Goal: Information Seeking & Learning: Learn about a topic

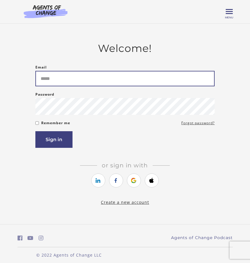
type input "**********"
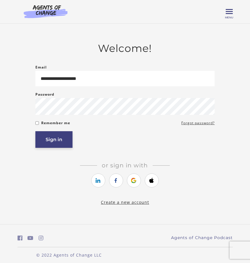
click at [63, 138] on button "Sign in" at bounding box center [53, 139] width 37 height 17
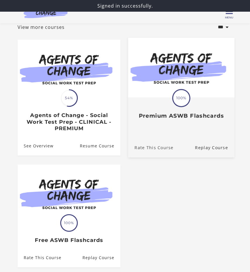
scroll to position [22, 0]
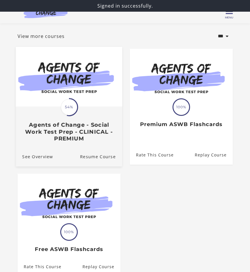
click at [71, 115] on span "54%" at bounding box center [69, 107] width 16 height 16
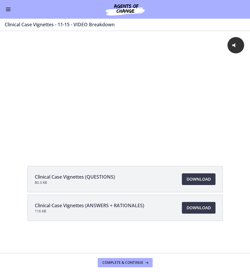
click at [10, 12] on button "Enable menu" at bounding box center [8, 9] width 7 height 7
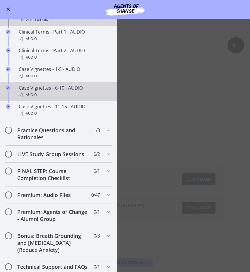
scroll to position [488, 0]
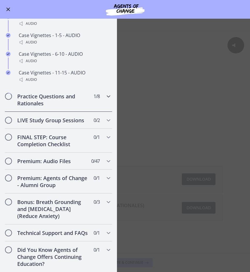
click at [57, 98] on h2 "Practice Questions and Rationales" at bounding box center [52, 100] width 71 height 14
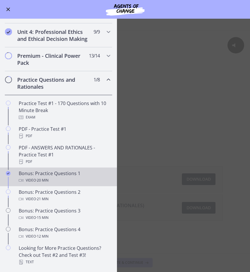
scroll to position [206, 0]
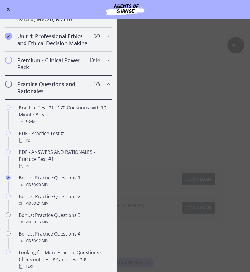
click at [62, 62] on h2 "Premium - Clinical Power Pack" at bounding box center [52, 64] width 71 height 14
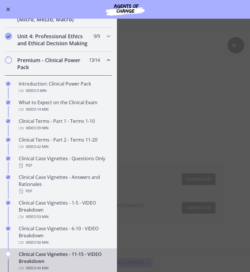
click at [62, 62] on h2 "Premium - Clinical Power Pack" at bounding box center [52, 64] width 71 height 14
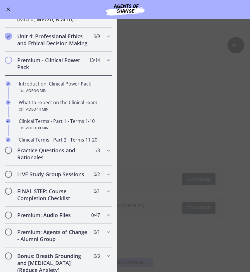
scroll to position [194, 0]
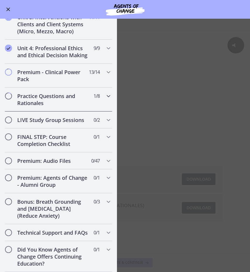
click at [53, 100] on h2 "Practice Questions and Rationales" at bounding box center [52, 100] width 71 height 14
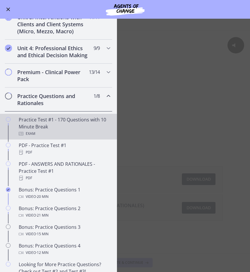
click at [49, 122] on div "Practice Test #1 - 170 Questions with 10 Minute Break Exam" at bounding box center [64, 126] width 91 height 21
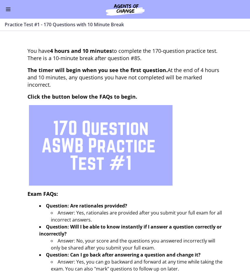
click at [9, 9] on button "Enable menu" at bounding box center [8, 9] width 7 height 7
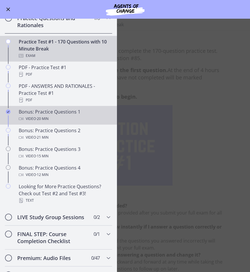
scroll to position [272, 0]
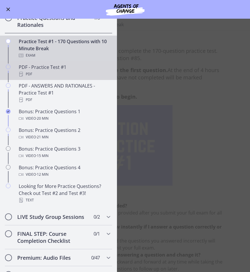
click at [58, 69] on div "PDF - Practice Test #1 PDF" at bounding box center [64, 71] width 91 height 14
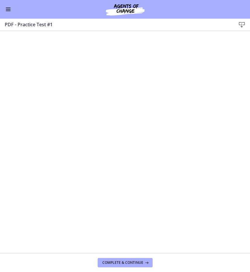
click at [8, 10] on button "Enable menu" at bounding box center [8, 9] width 7 height 7
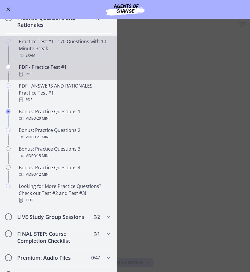
click at [28, 45] on div "Practice Test #1 - 170 Questions with 10 Minute Break Exam" at bounding box center [64, 48] width 91 height 21
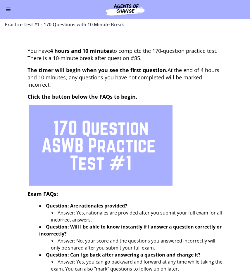
click at [11, 11] on button "Enable menu" at bounding box center [8, 9] width 7 height 7
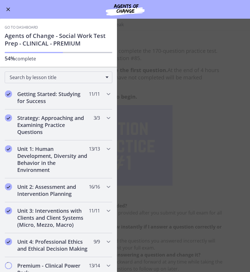
click at [140, 43] on main "Practice Test #1 - 170 Questions with 10 Minute Break Enable fullscreen You hav…" at bounding box center [125, 145] width 250 height 253
click at [18, 30] on div "Go to Dashboard Agents of Change - Social Work Test Prep - CLINICAL - PREMIUM 5…" at bounding box center [58, 43] width 117 height 48
click at [18, 28] on link "Go to Dashboard" at bounding box center [21, 27] width 33 height 5
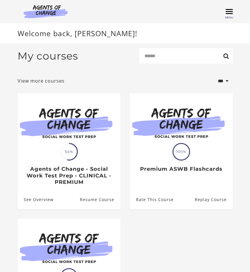
click at [229, 11] on span "Toggle menu" at bounding box center [228, 11] width 7 height 1
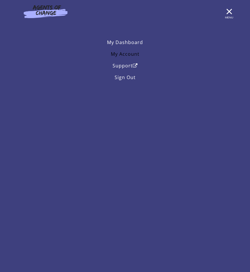
click at [130, 52] on link "My Account" at bounding box center [125, 54] width 215 height 12
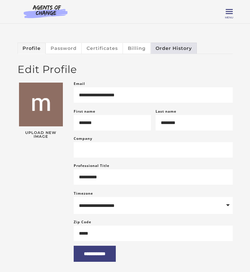
click at [157, 47] on link "Order History" at bounding box center [174, 48] width 46 height 11
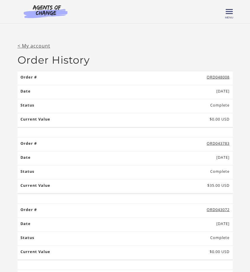
click at [42, 43] on link "< My account" at bounding box center [34, 46] width 33 height 6
